Goal: Task Accomplishment & Management: Use online tool/utility

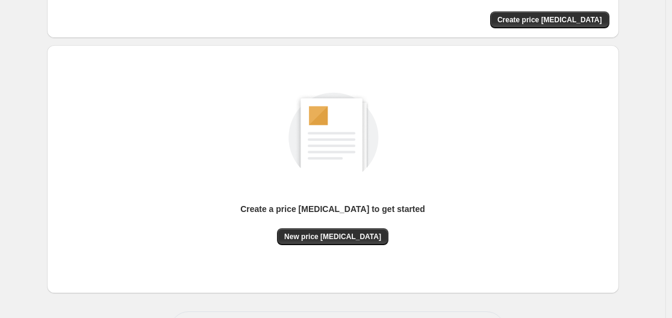
scroll to position [89, 0]
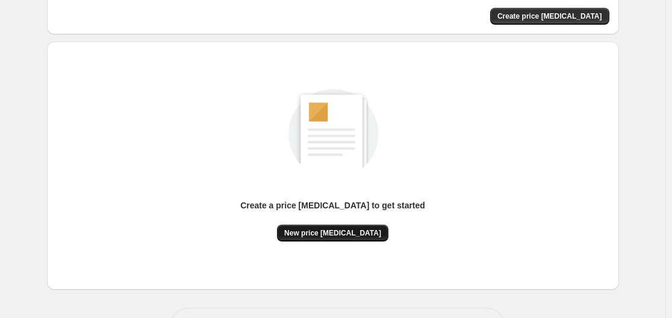
click at [320, 232] on span "New price [MEDICAL_DATA]" at bounding box center [332, 233] width 97 height 10
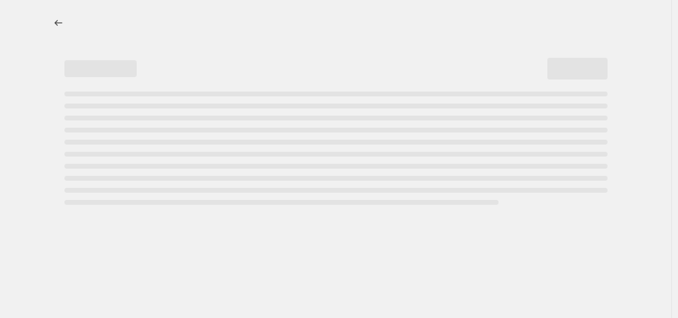
select select "percentage"
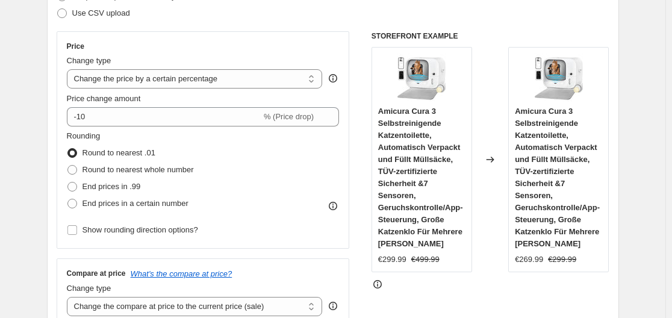
scroll to position [188, 0]
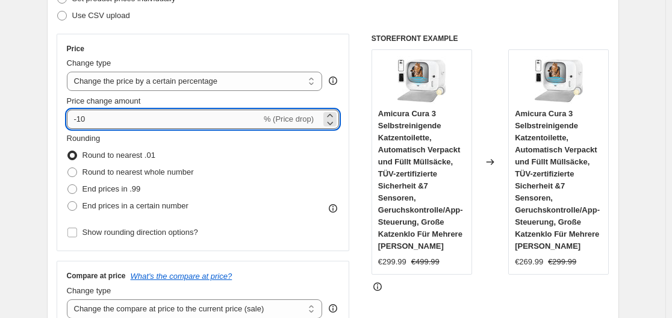
click at [173, 122] on input "-10" at bounding box center [164, 119] width 195 height 19
type input "-1"
type input "-35"
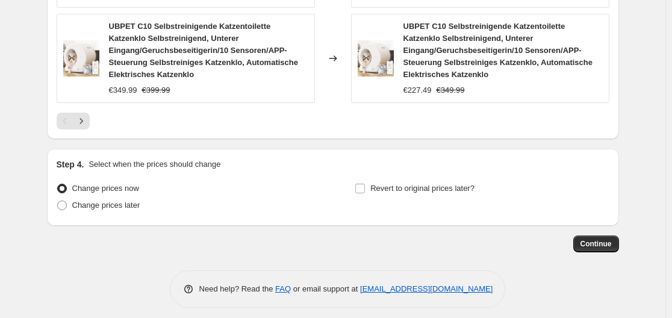
scroll to position [1074, 0]
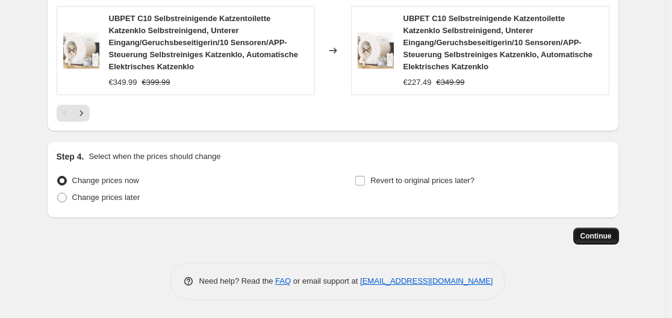
click at [593, 234] on span "Continue" at bounding box center [596, 236] width 31 height 10
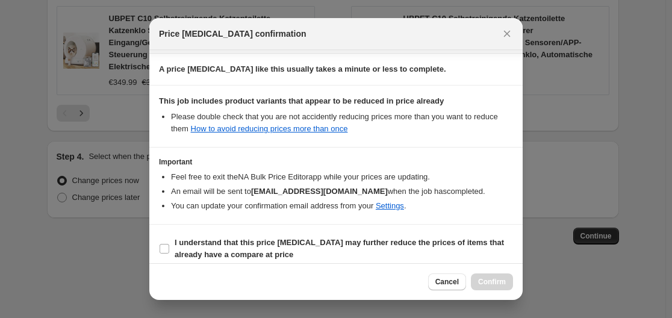
scroll to position [189, 0]
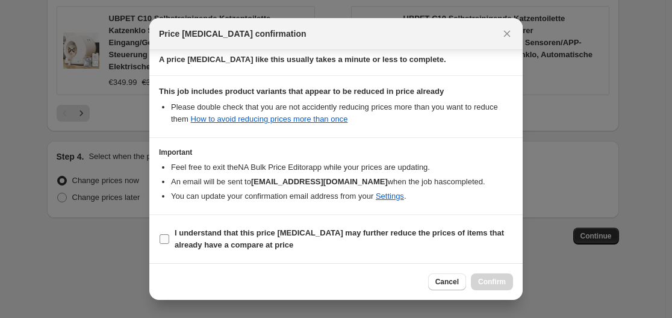
click at [160, 236] on input "I understand that this price [MEDICAL_DATA] may further reduce the prices of it…" at bounding box center [165, 239] width 10 height 10
checkbox input "true"
click at [485, 283] on span "Confirm" at bounding box center [492, 282] width 28 height 10
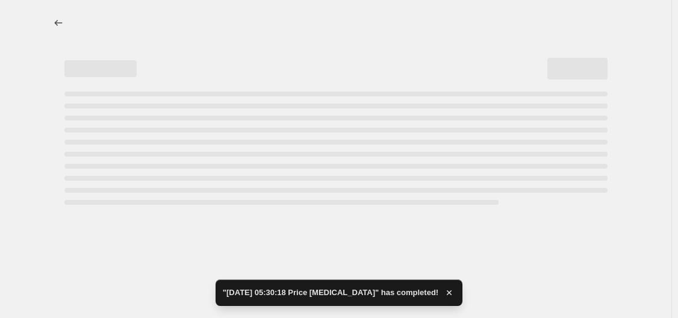
select select "percentage"
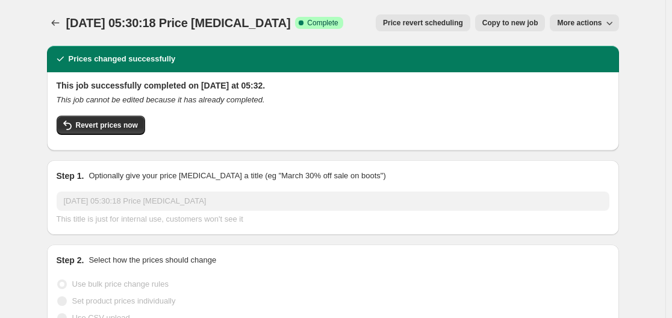
drag, startPoint x: 675, startPoint y: 0, endPoint x: 381, endPoint y: 120, distance: 318.0
click at [381, 120] on div "Revert prices now" at bounding box center [333, 128] width 553 height 25
